Goal: Find specific page/section: Find specific page/section

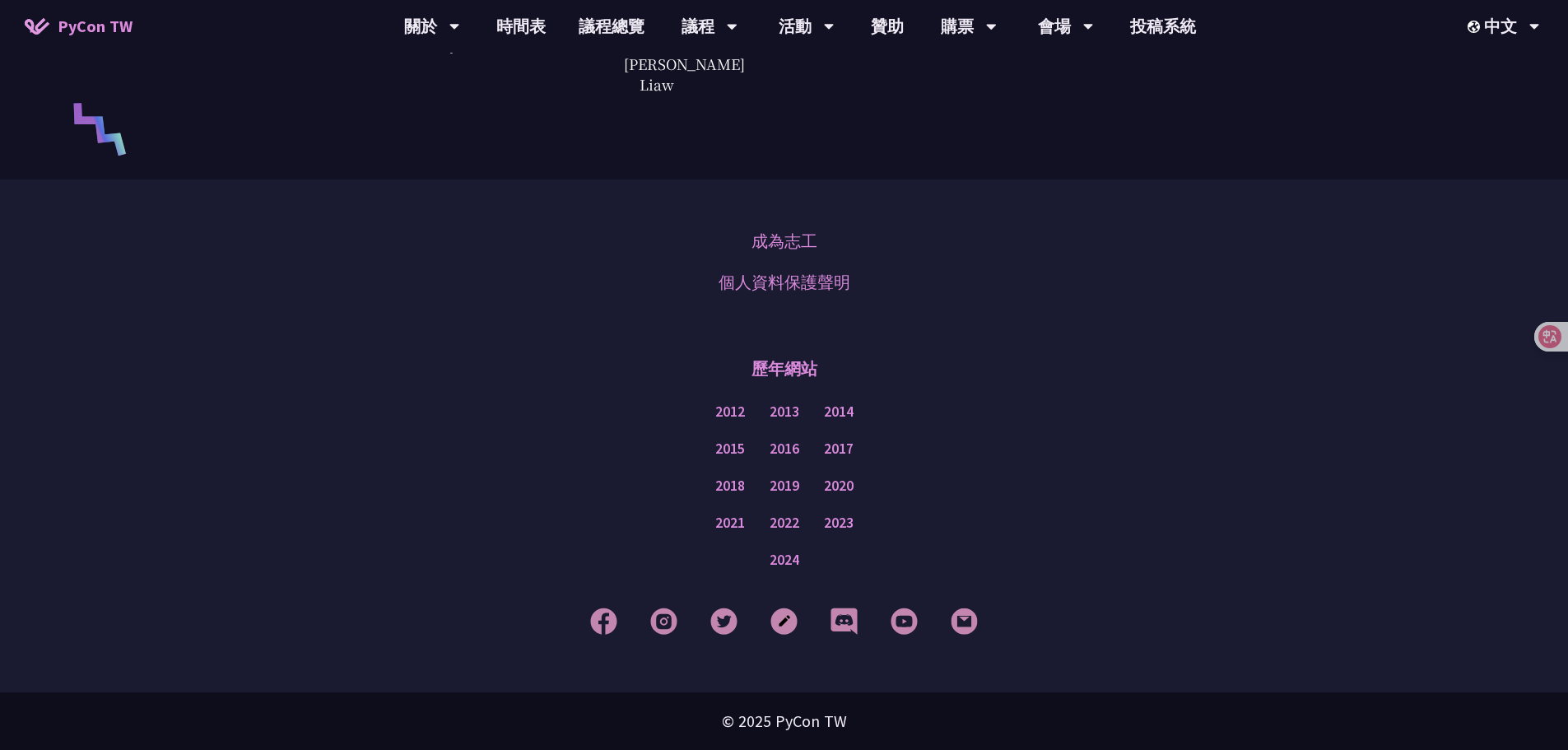
scroll to position [3954, 0]
click at [789, 563] on link "2024" at bounding box center [784, 560] width 29 height 21
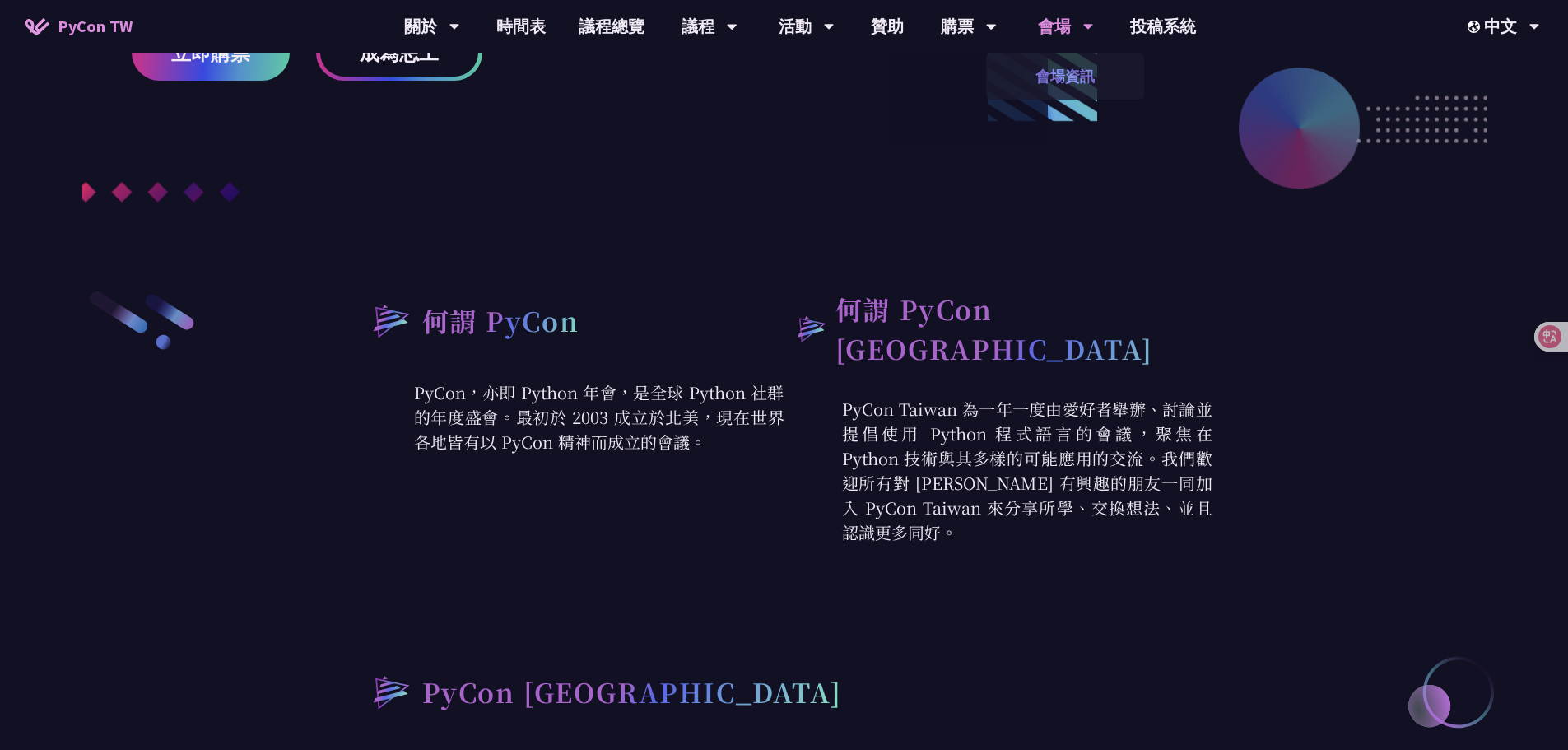
click at [1063, 61] on link "會場資訊" at bounding box center [1064, 76] width 158 height 38
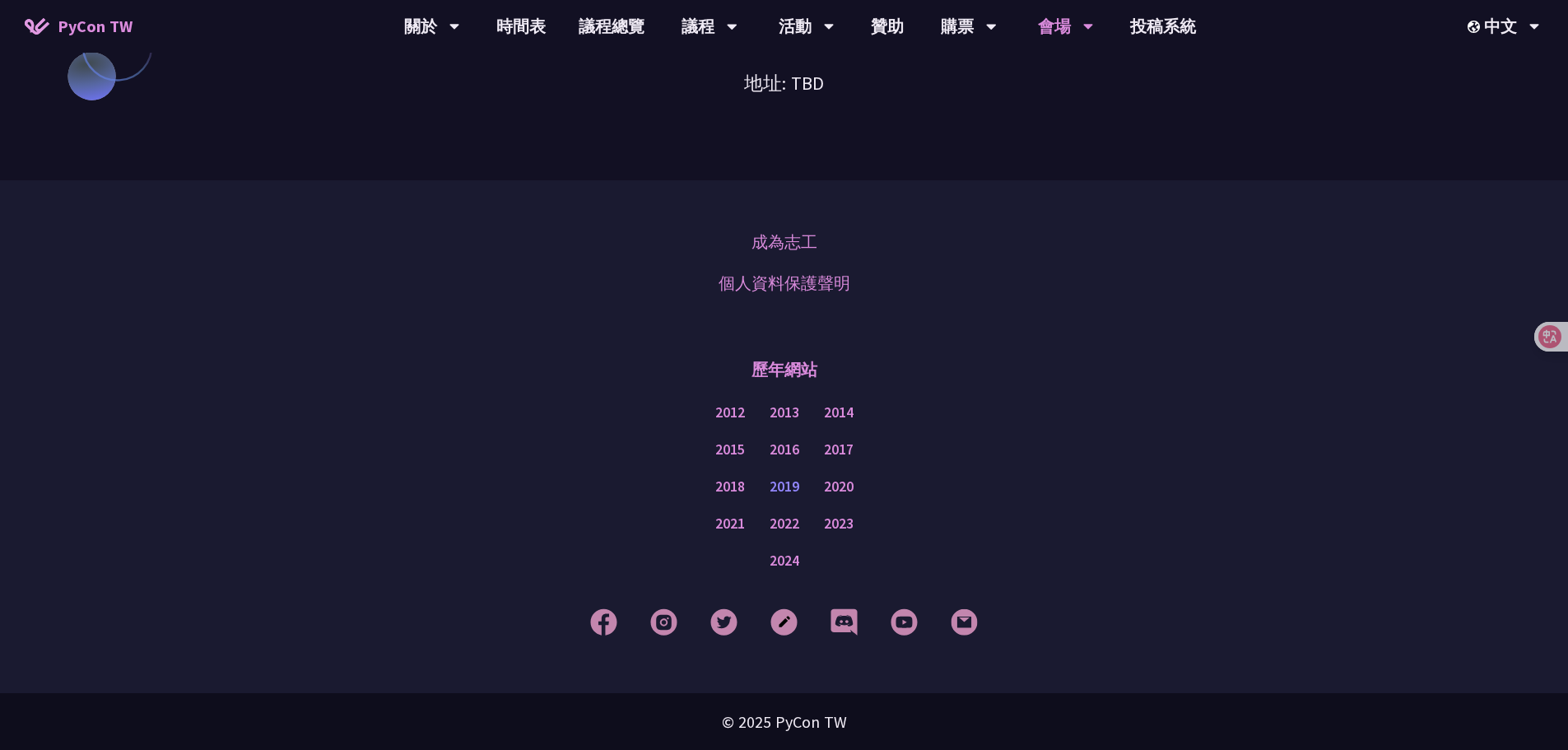
scroll to position [1500, 0]
drag, startPoint x: 767, startPoint y: 557, endPoint x: 788, endPoint y: 557, distance: 21.0
click at [768, 557] on div "2024" at bounding box center [784, 561] width 1486 height 37
click at [788, 557] on link "2024" at bounding box center [784, 560] width 29 height 21
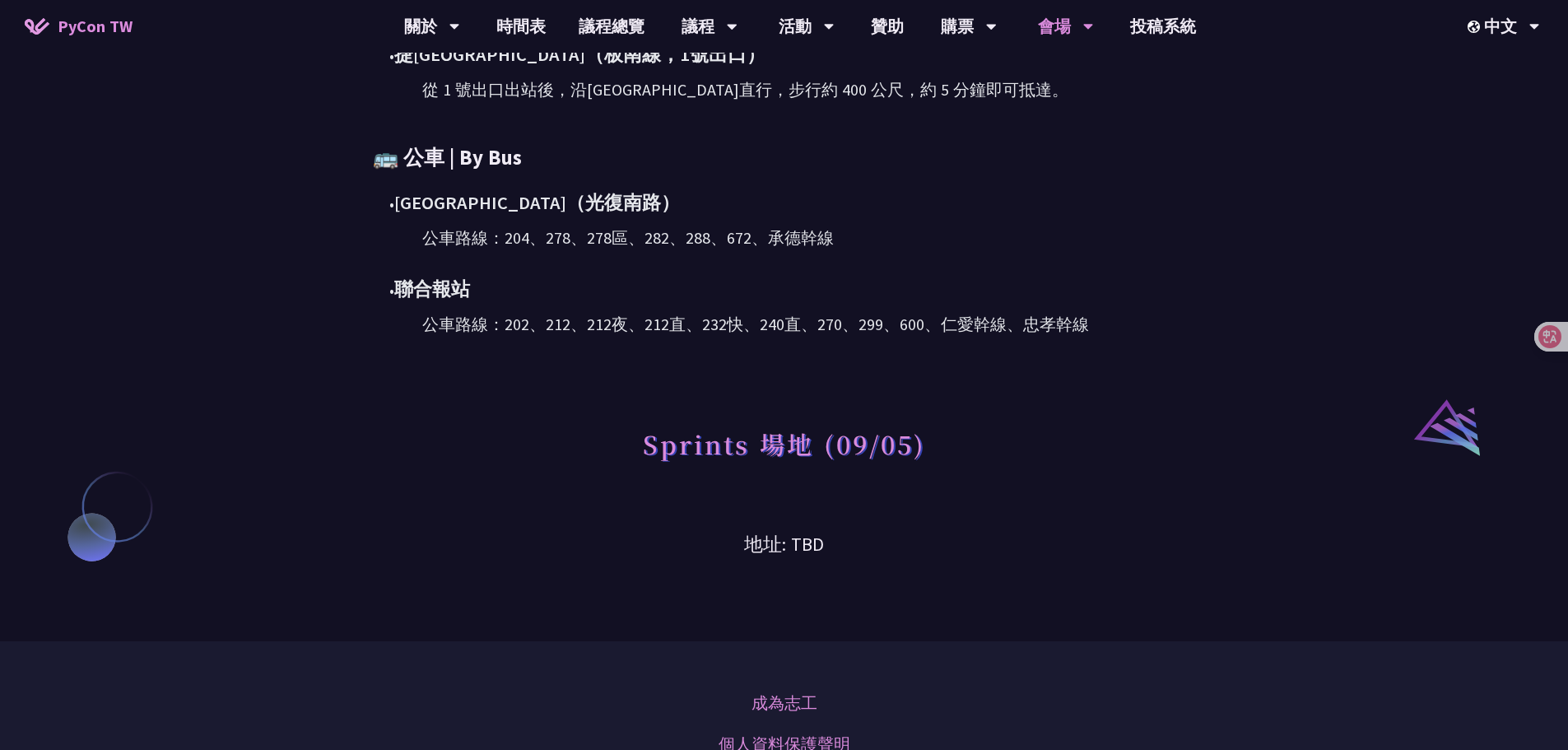
scroll to position [1006, 0]
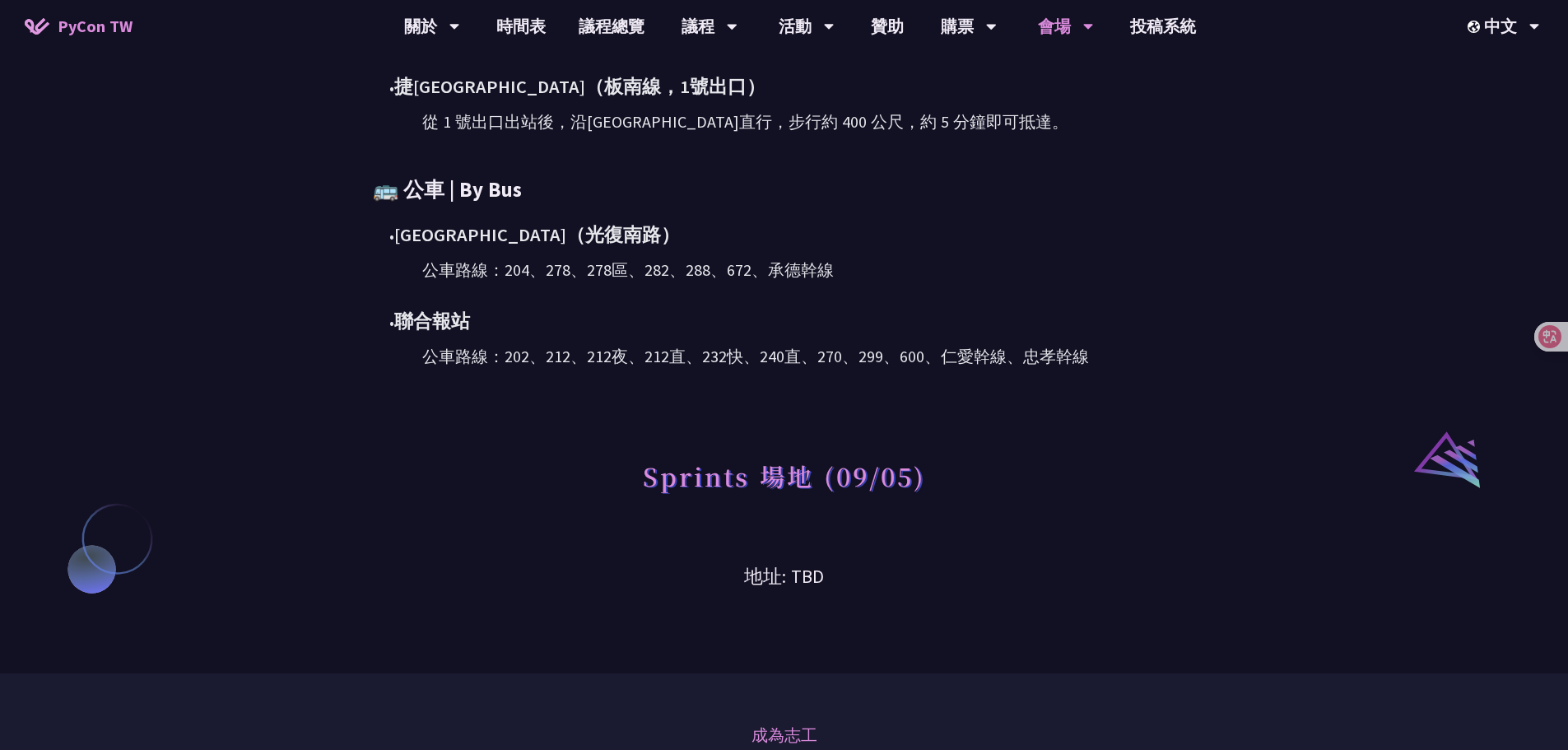
drag, startPoint x: 1257, startPoint y: 220, endPoint x: 1342, endPoint y: 102, distance: 145.4
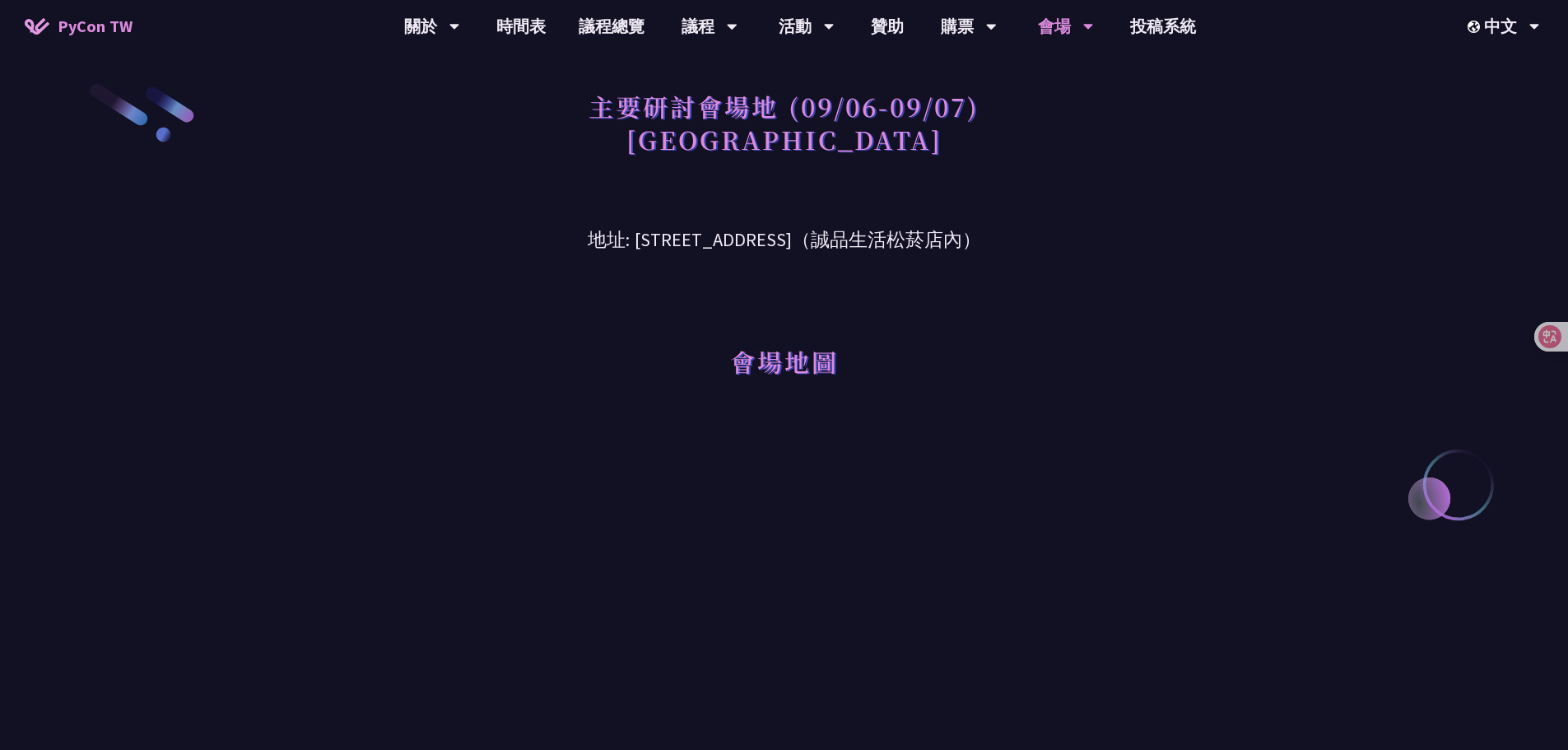
scroll to position [0, 0]
